Goal: Task Accomplishment & Management: Manage account settings

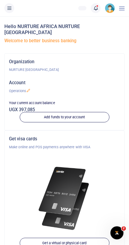
click at [97, 12] on link at bounding box center [96, 8] width 10 height 10
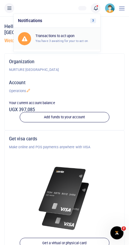
click at [84, 42] on small "You have 3 awaiting for your to act on" at bounding box center [61, 41] width 53 height 4
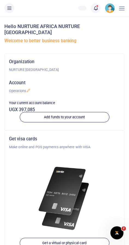
click at [96, 8] on icon at bounding box center [95, 8] width 5 height 6
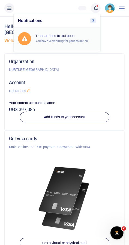
click at [71, 48] on link "Transactions to act upon You have 3 awaiting for your to act on" at bounding box center [57, 39] width 87 height 22
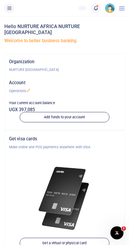
click at [98, 8] on span at bounding box center [98, 8] width 0 height 0
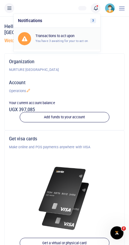
click at [75, 37] on h6 "Transactions to act upon" at bounding box center [65, 36] width 60 height 4
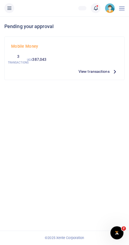
click at [96, 71] on span "View transactions" at bounding box center [93, 71] width 31 height 6
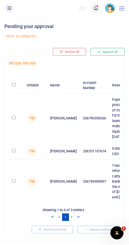
click at [96, 13] on li "Notifications 3 Transactions to act upon" at bounding box center [96, 8] width 14 height 10
click at [13, 118] on input "checkbox" at bounding box center [14, 118] width 4 height 4
checkbox input "true"
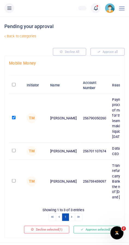
scroll to position [2, 0]
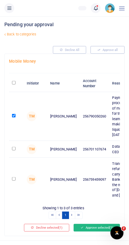
click at [95, 232] on button "Approve selected (1)" at bounding box center [97, 228] width 46 height 8
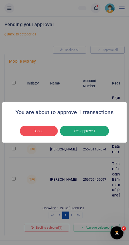
click at [95, 136] on button "Yes approve 1" at bounding box center [84, 131] width 49 height 10
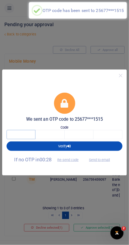
click at [15, 139] on input "text" at bounding box center [21, 134] width 29 height 9
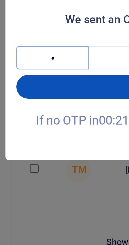
type input "7"
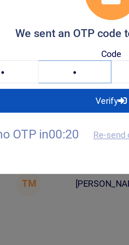
type input "6"
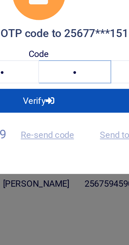
type input "3"
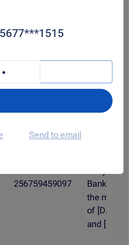
type input "5"
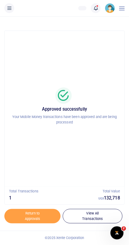
click at [97, 10] on icon at bounding box center [95, 8] width 5 height 6
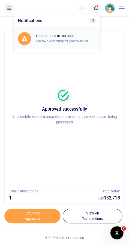
click at [78, 40] on small "You have 3 awaiting for your to act on" at bounding box center [61, 41] width 53 height 4
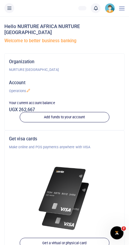
click at [95, 7] on icon at bounding box center [95, 8] width 5 height 6
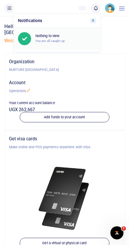
click at [46, 33] on div "Nothing to view You are all caught up" at bounding box center [57, 38] width 78 height 13
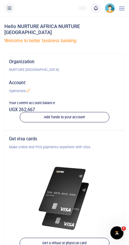
click at [99, 10] on link at bounding box center [96, 8] width 10 height 10
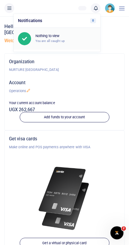
click at [43, 38] on div "Nothing to view You are all caught up" at bounding box center [65, 39] width 60 height 10
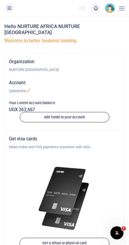
click at [97, 9] on icon at bounding box center [95, 8] width 5 height 6
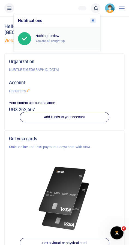
click at [68, 41] on div "Nothing to view You are all caught up" at bounding box center [65, 39] width 60 height 10
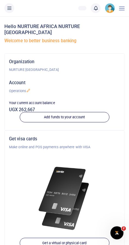
click at [7, 11] on icon at bounding box center [9, 8] width 5 height 6
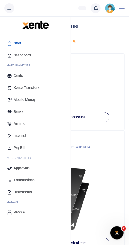
click at [33, 183] on link "Transactions" at bounding box center [35, 180] width 62 height 12
